Goal: Task Accomplishment & Management: Manage account settings

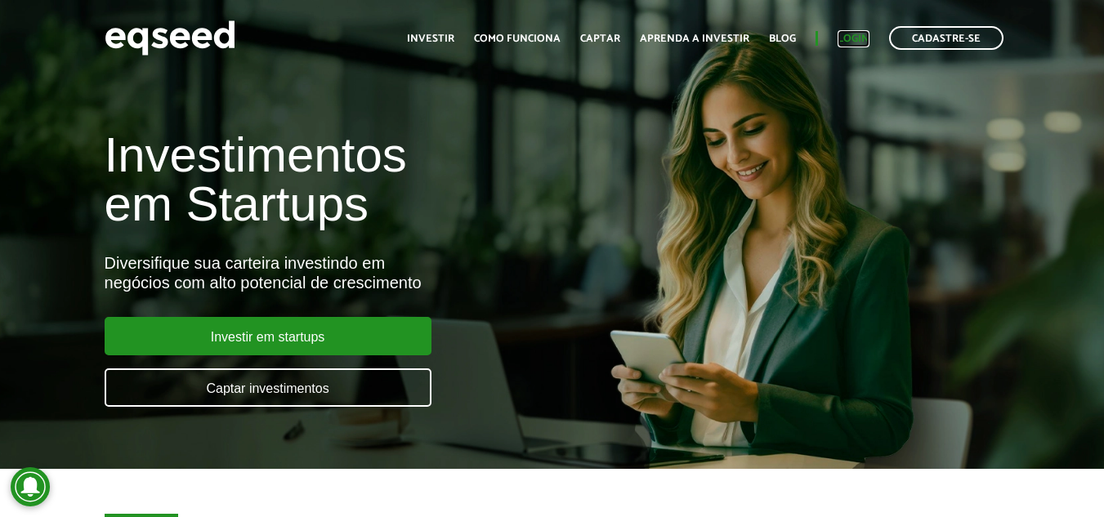
click at [860, 37] on link "Login" at bounding box center [854, 39] width 32 height 11
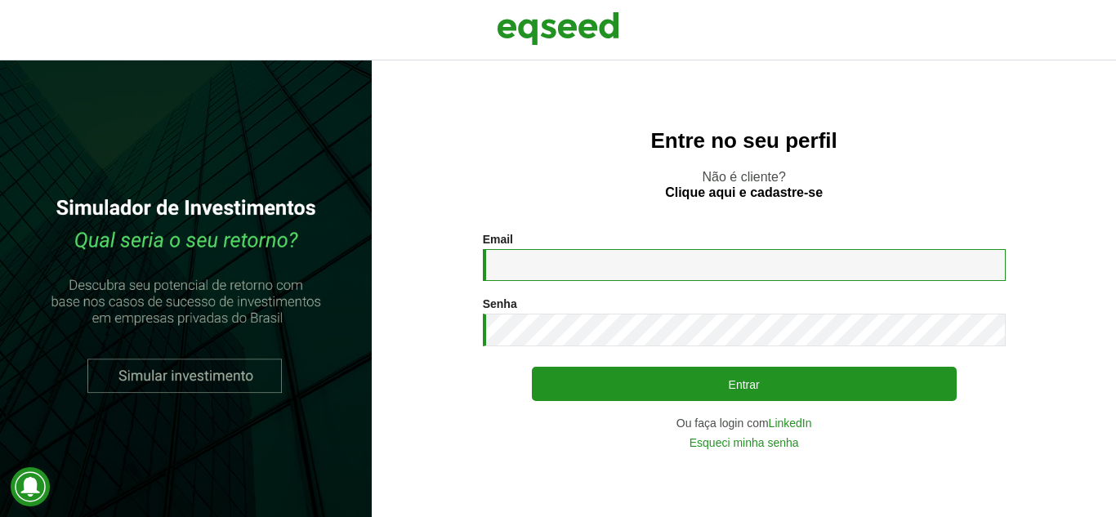
click at [617, 252] on input "Email *" at bounding box center [744, 265] width 523 height 32
type input "**********"
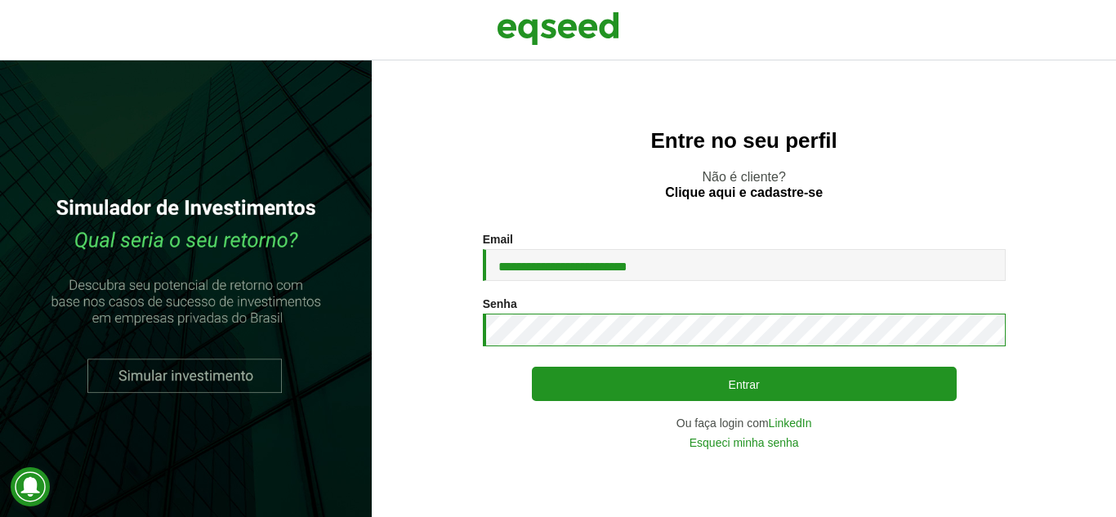
click at [532, 367] on button "Entrar" at bounding box center [744, 384] width 425 height 34
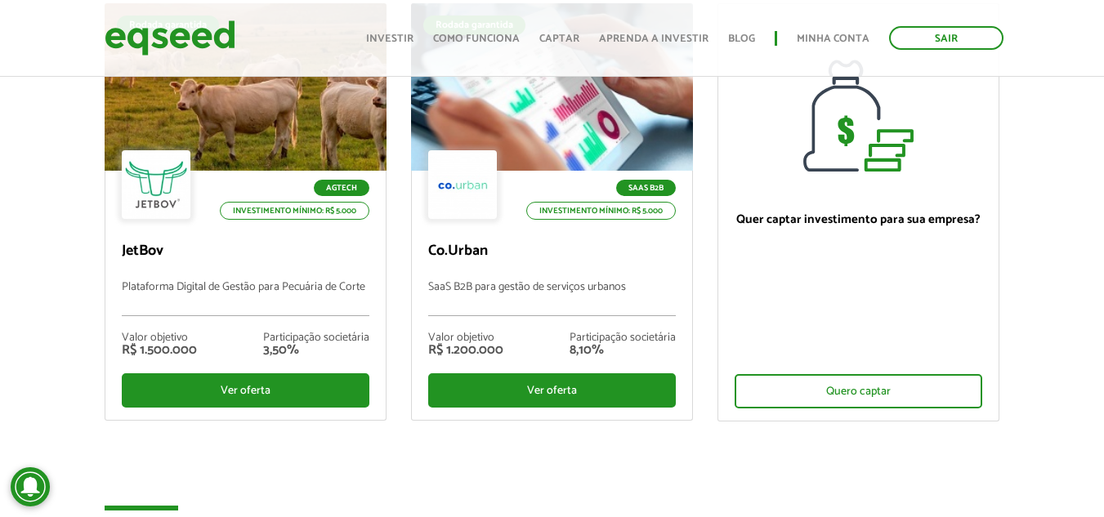
scroll to position [163, 0]
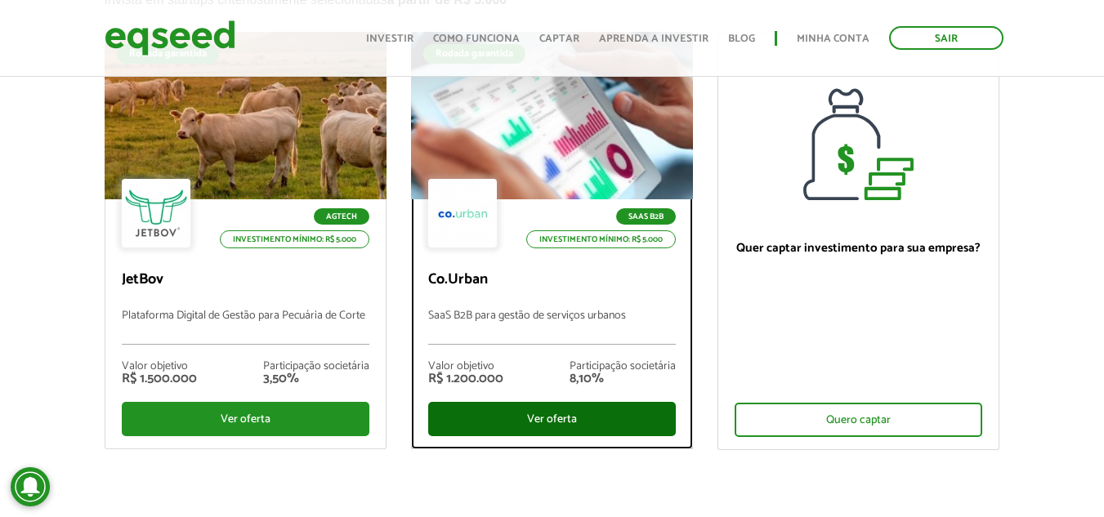
click at [542, 410] on div "Ver oferta" at bounding box center [552, 419] width 248 height 34
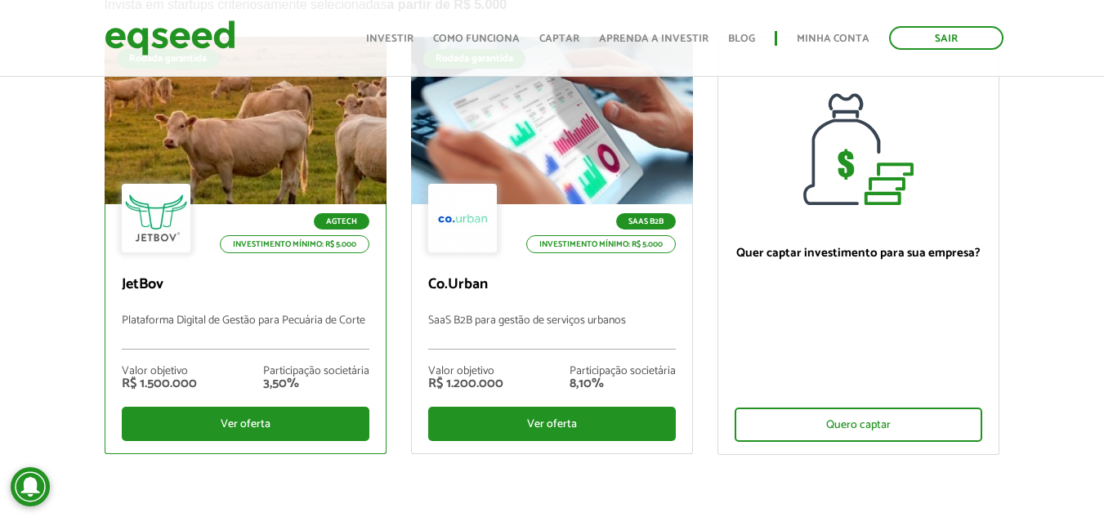
scroll to position [240, 0]
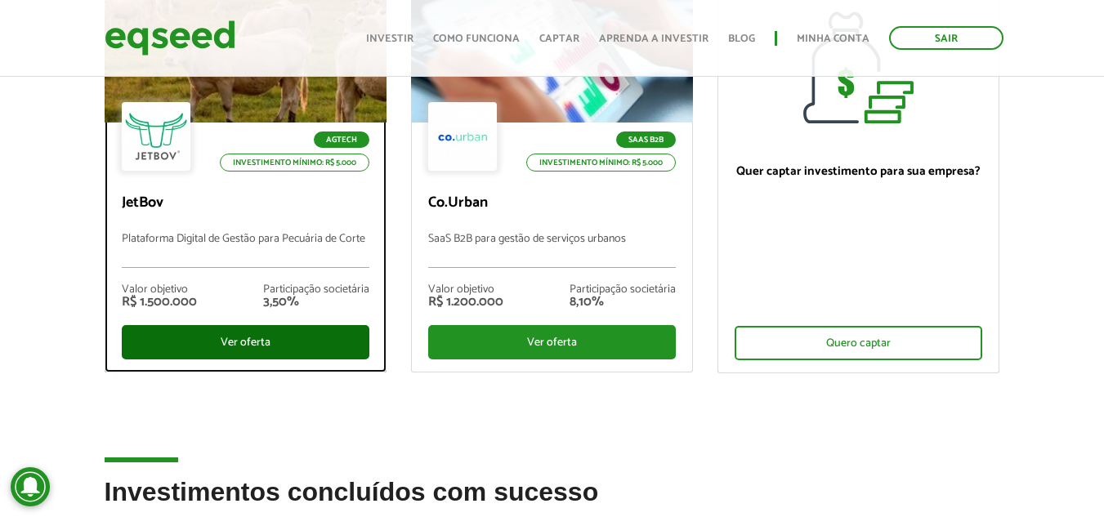
click at [222, 337] on div "Ver oferta" at bounding box center [246, 342] width 248 height 34
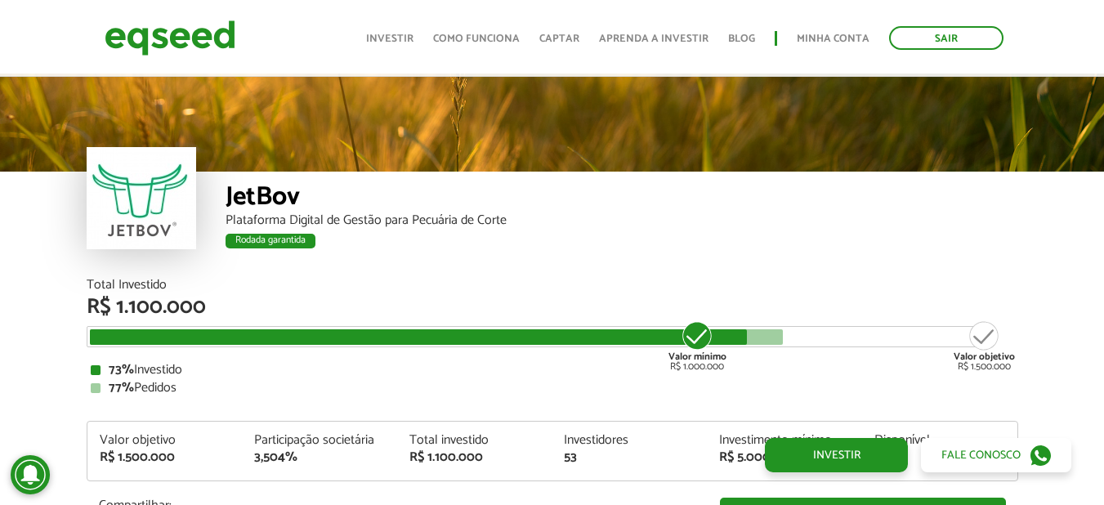
scroll to position [1681, 0]
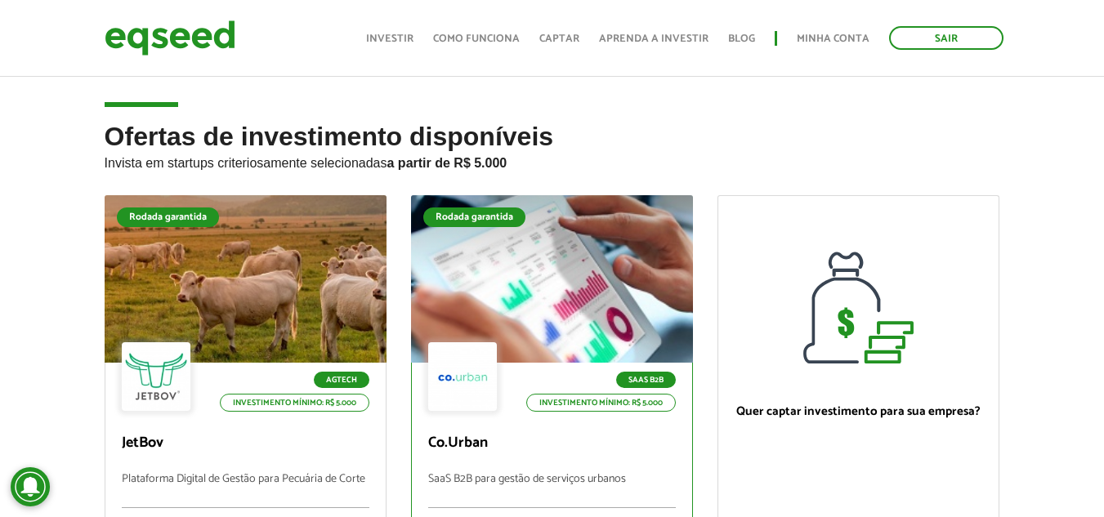
scroll to position [257, 0]
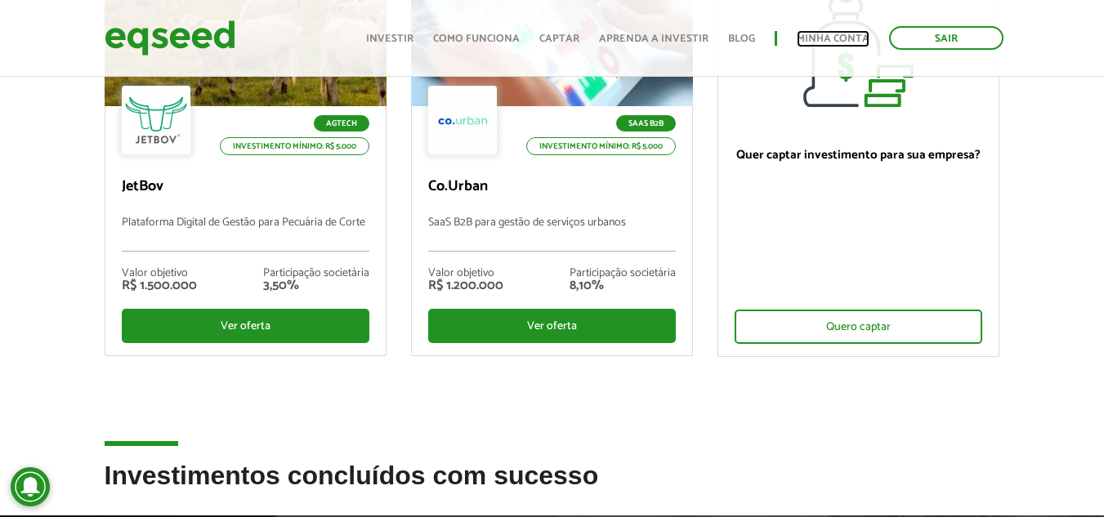
click at [838, 40] on link "Minha conta" at bounding box center [833, 39] width 73 height 11
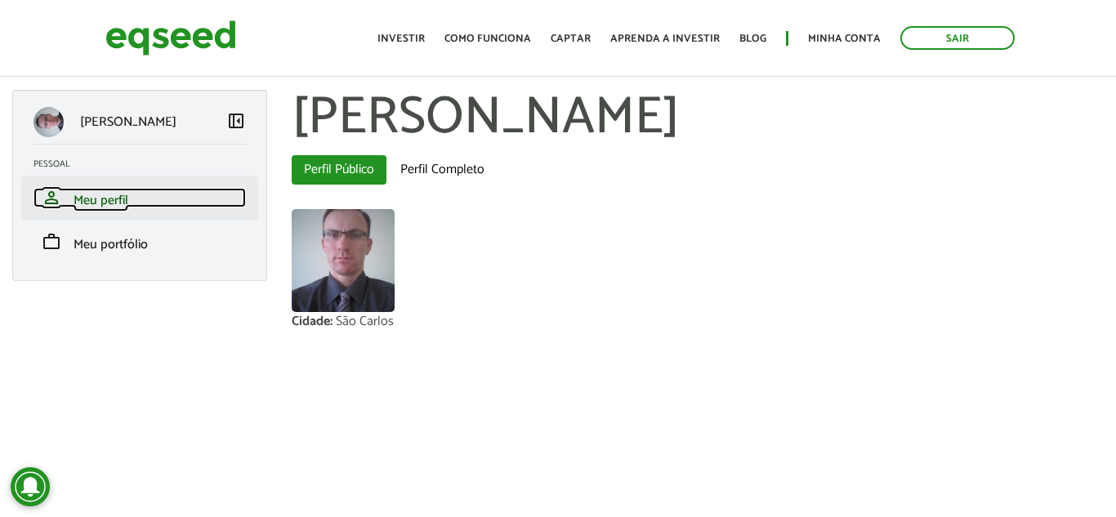
click at [143, 202] on link "person Meu perfil" at bounding box center [140, 198] width 212 height 20
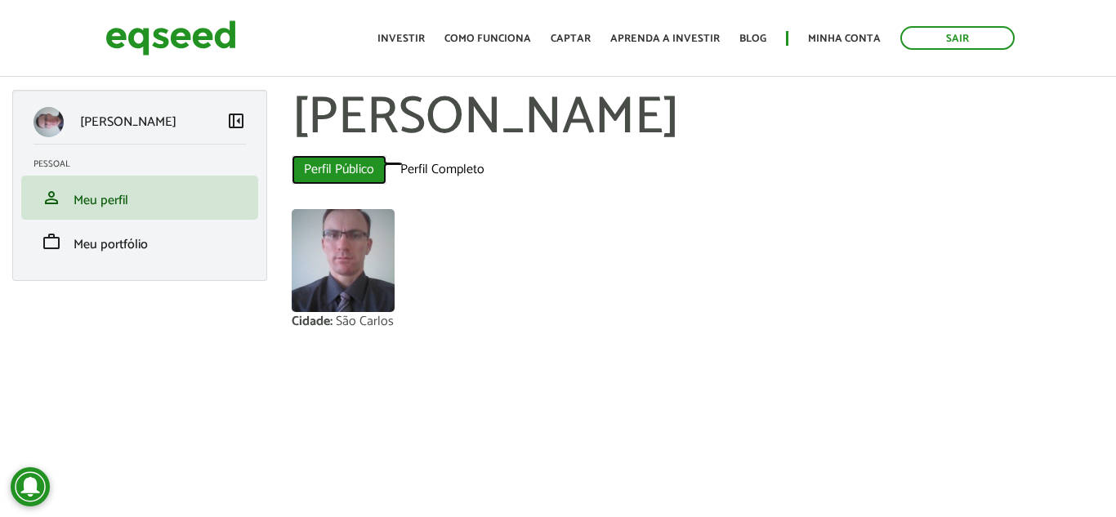
click at [369, 166] on link "Perfil Público (aba ativa)" at bounding box center [339, 169] width 95 height 29
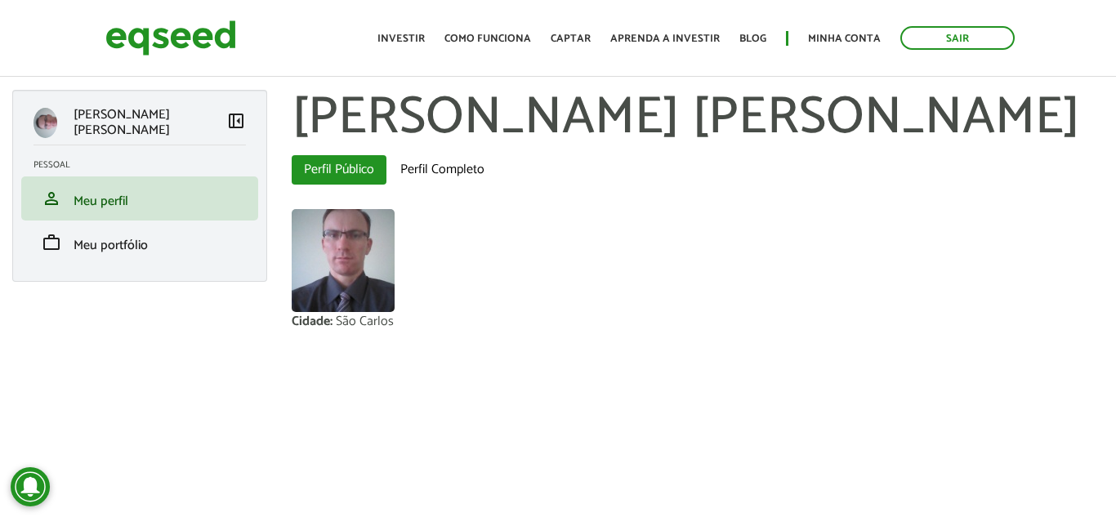
click at [238, 123] on span "left_panel_close" at bounding box center [236, 121] width 20 height 20
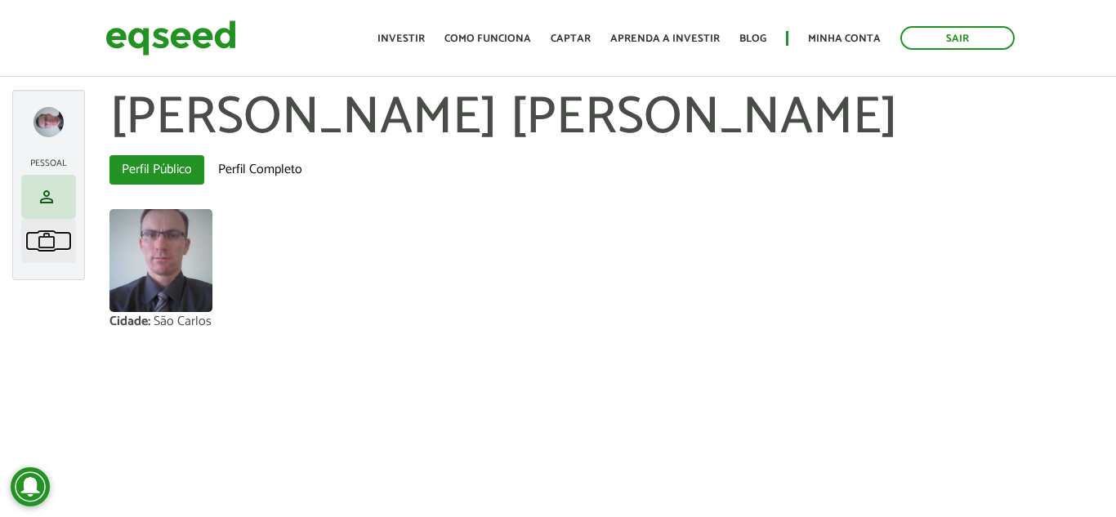
click at [48, 235] on span "work" at bounding box center [47, 241] width 20 height 20
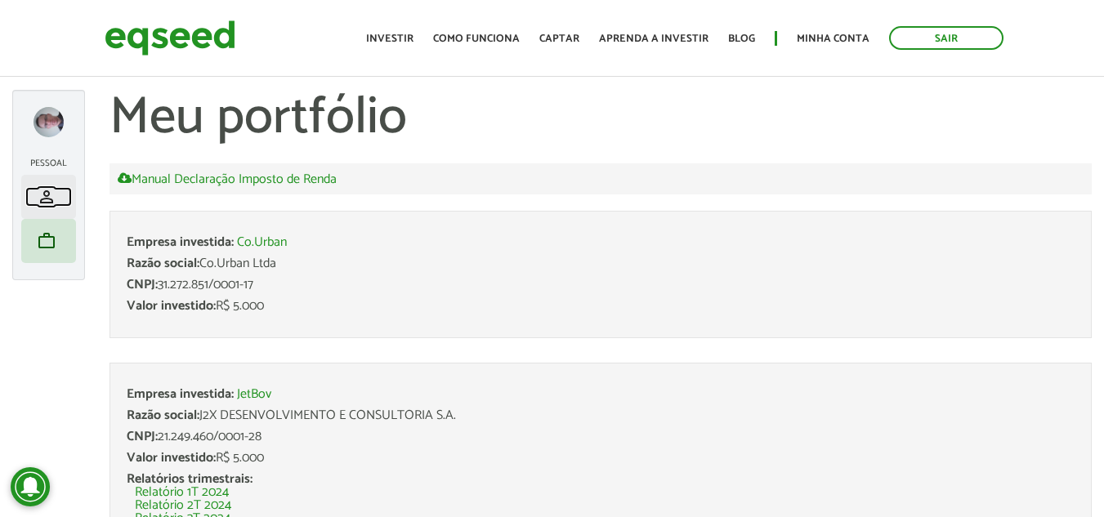
click at [53, 196] on span "person" at bounding box center [47, 197] width 20 height 20
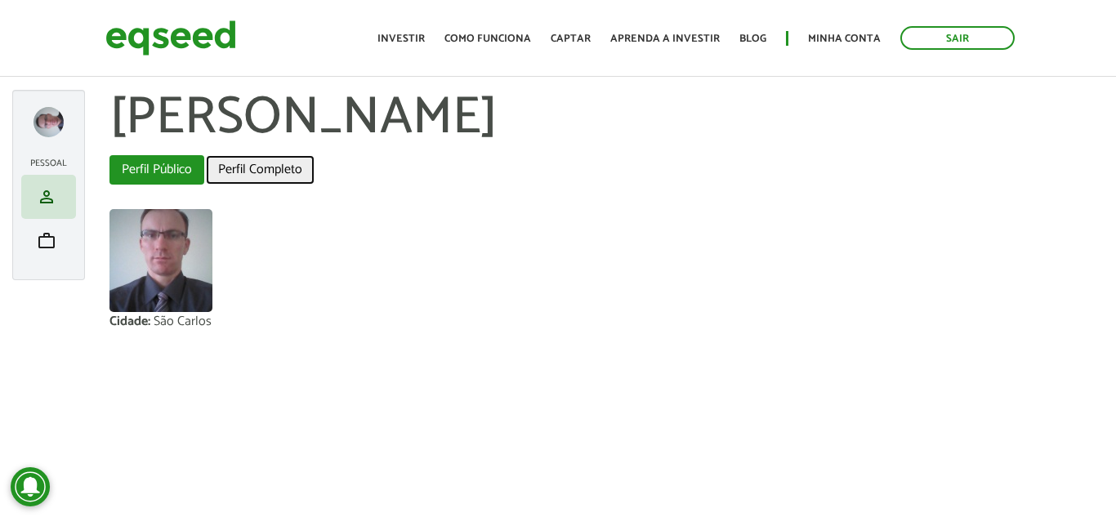
click at [237, 169] on link "Perfil Completo" at bounding box center [260, 169] width 109 height 29
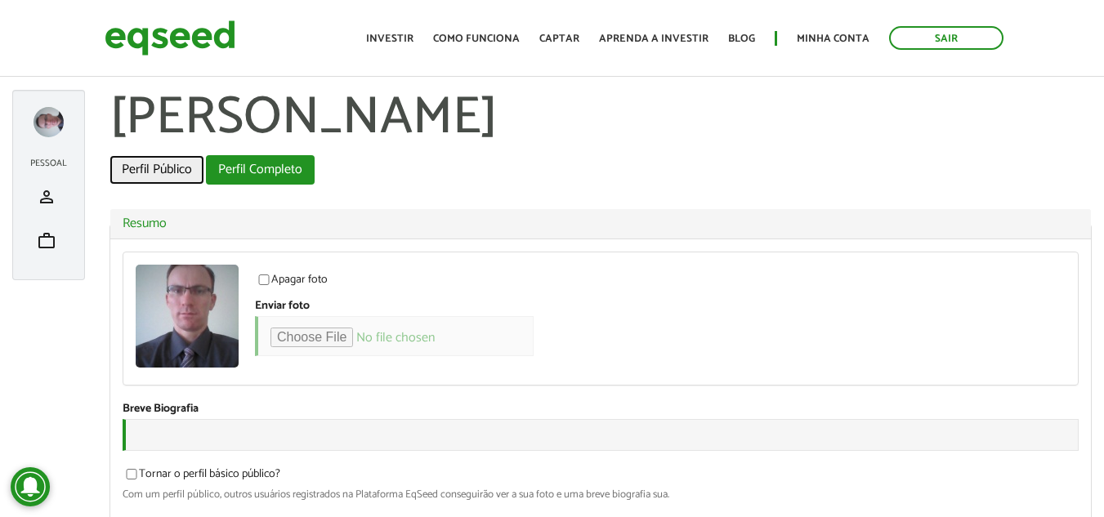
click at [167, 183] on link "Perfil Público" at bounding box center [156, 169] width 95 height 29
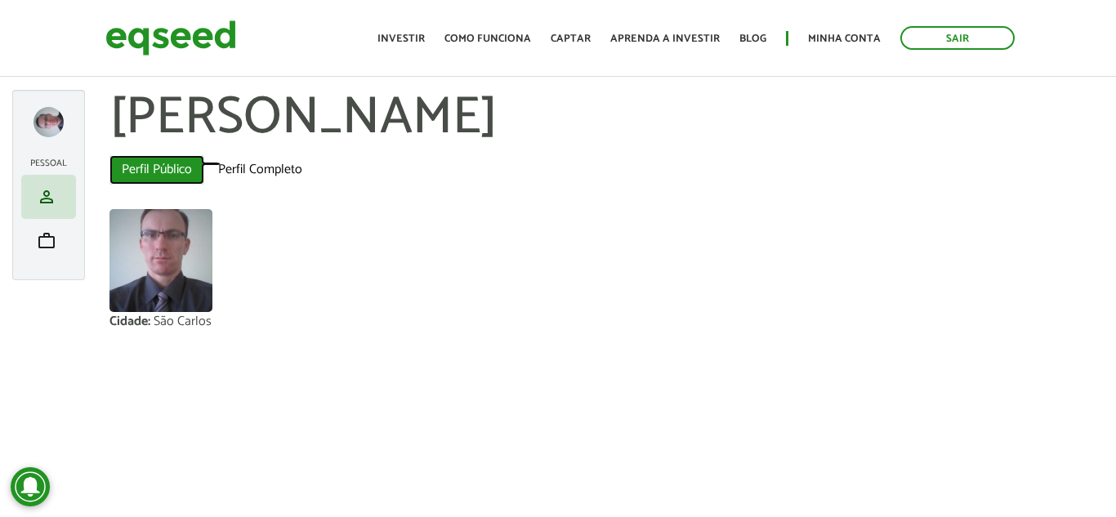
drag, startPoint x: 0, startPoint y: 0, endPoint x: 167, endPoint y: 183, distance: 247.6
drag, startPoint x: 167, startPoint y: 183, endPoint x: 151, endPoint y: 246, distance: 64.8
click at [151, 246] on img at bounding box center [160, 260] width 103 height 103
drag, startPoint x: 0, startPoint y: 0, endPoint x: 151, endPoint y: 246, distance: 288.7
click at [151, 246] on img at bounding box center [160, 260] width 103 height 103
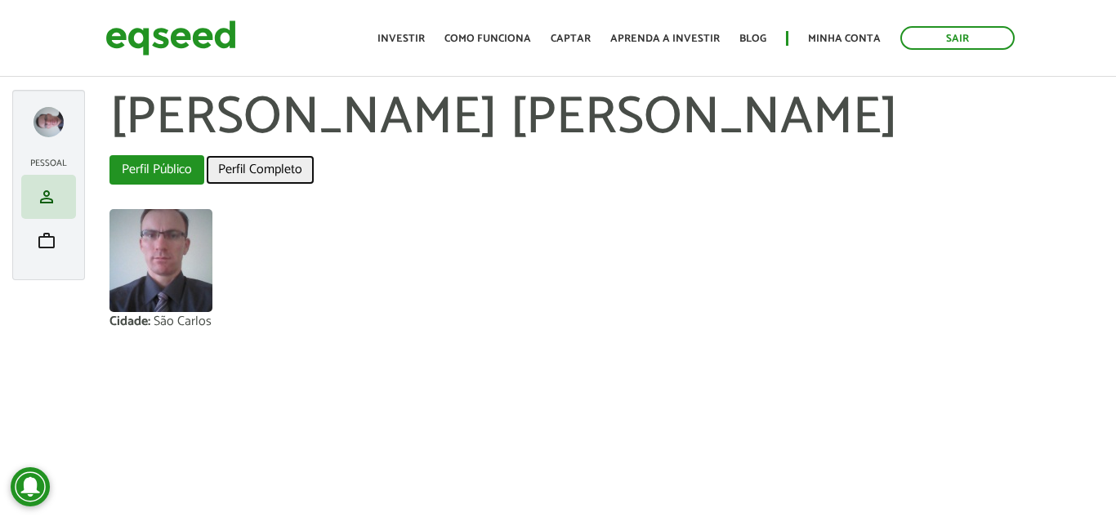
click at [230, 173] on link "Perfil Completo" at bounding box center [260, 169] width 109 height 29
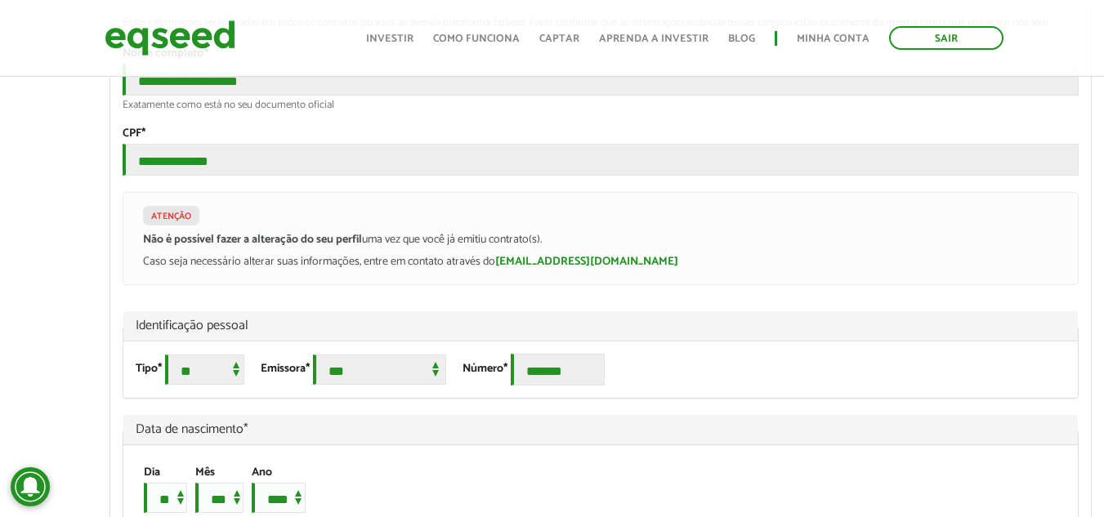
scroll to position [1062, 0]
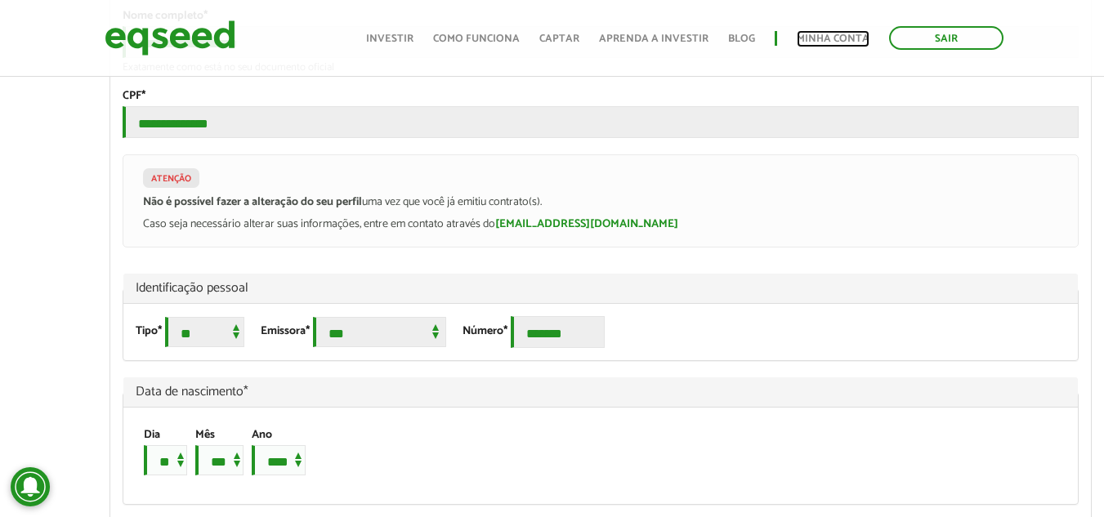
click at [801, 38] on link "Minha conta" at bounding box center [833, 39] width 73 height 11
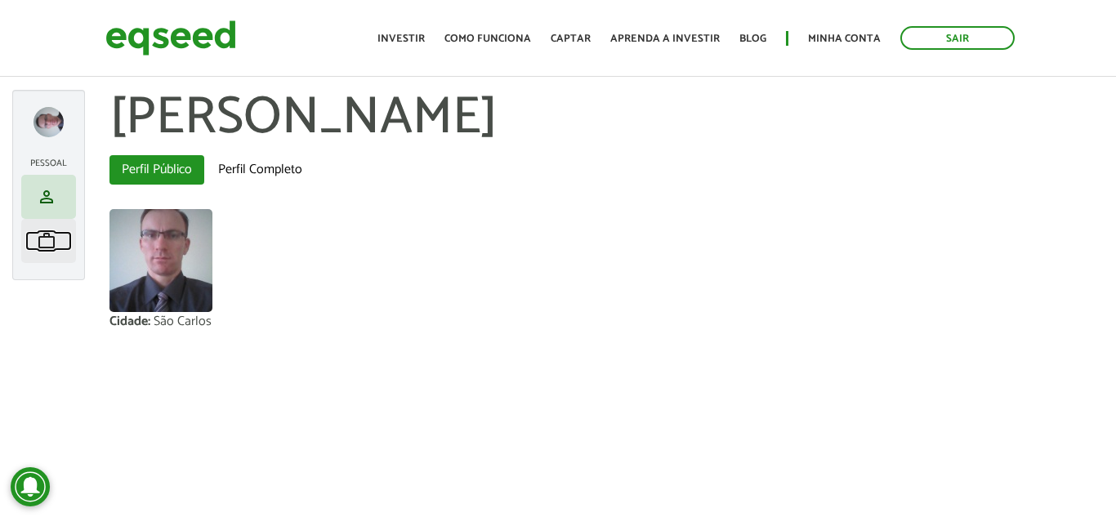
click at [56, 242] on link "work Meu portfólio" at bounding box center [48, 241] width 47 height 20
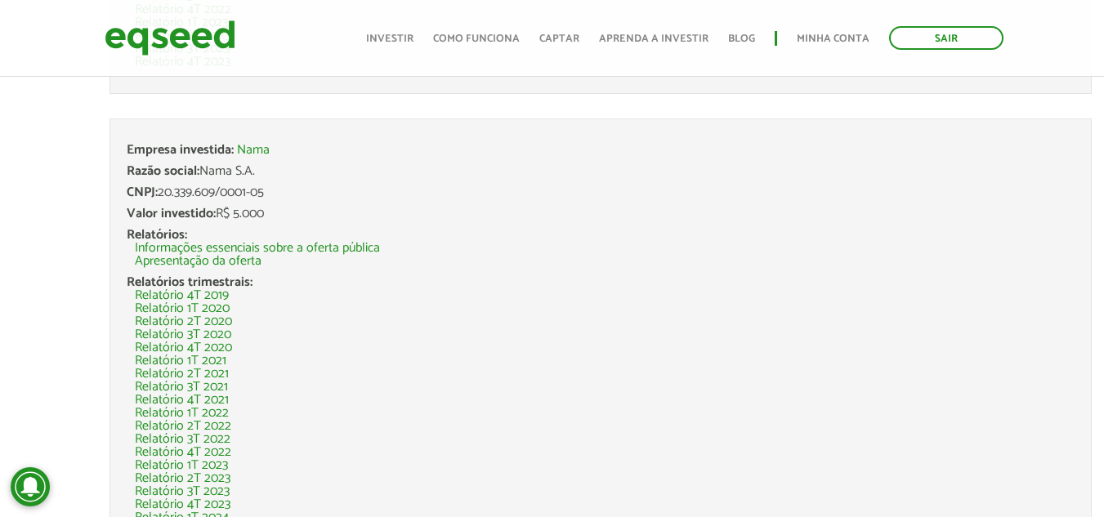
scroll to position [4739, 0]
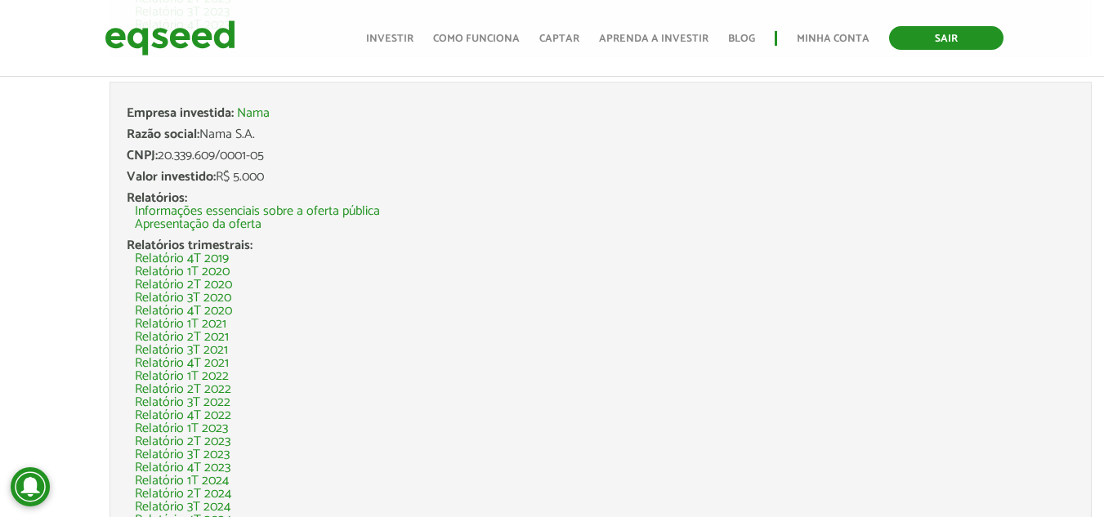
click at [931, 45] on link "Sair" at bounding box center [946, 38] width 114 height 24
